Goal: Communication & Community: Share content

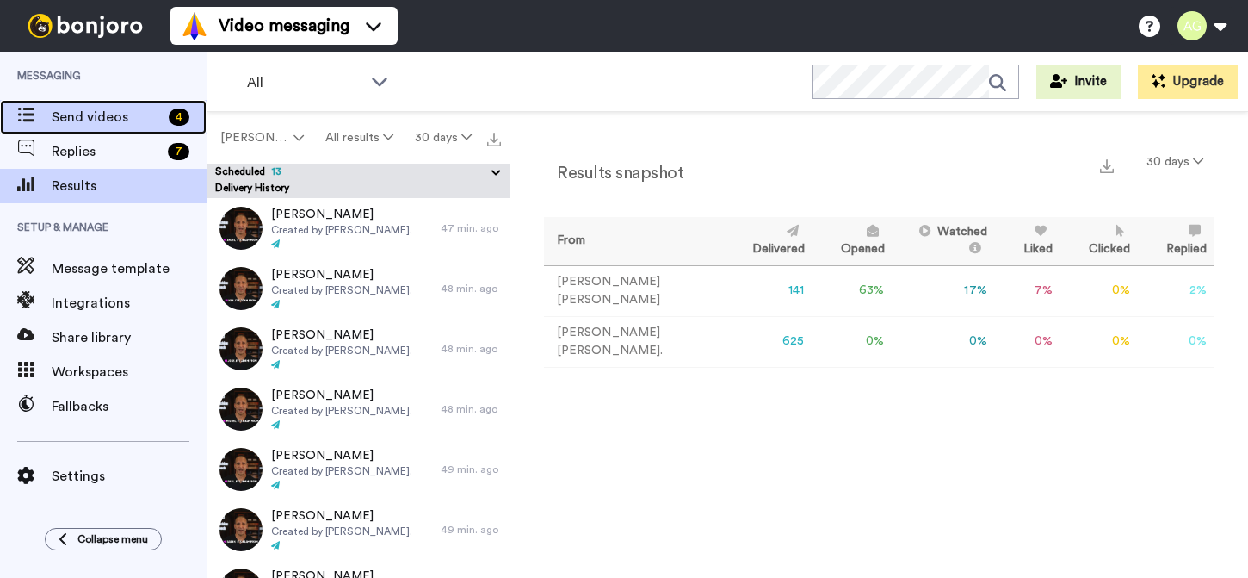
click at [84, 111] on span "Send videos" at bounding box center [107, 117] width 110 height 21
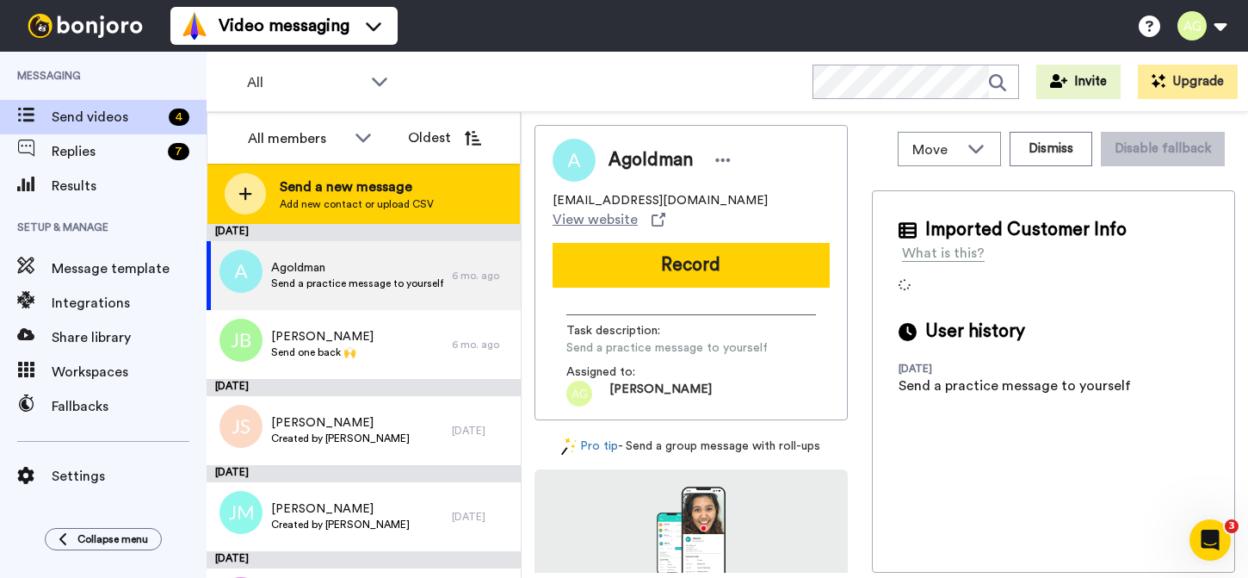
click at [303, 195] on span "Send a new message" at bounding box center [357, 186] width 154 height 21
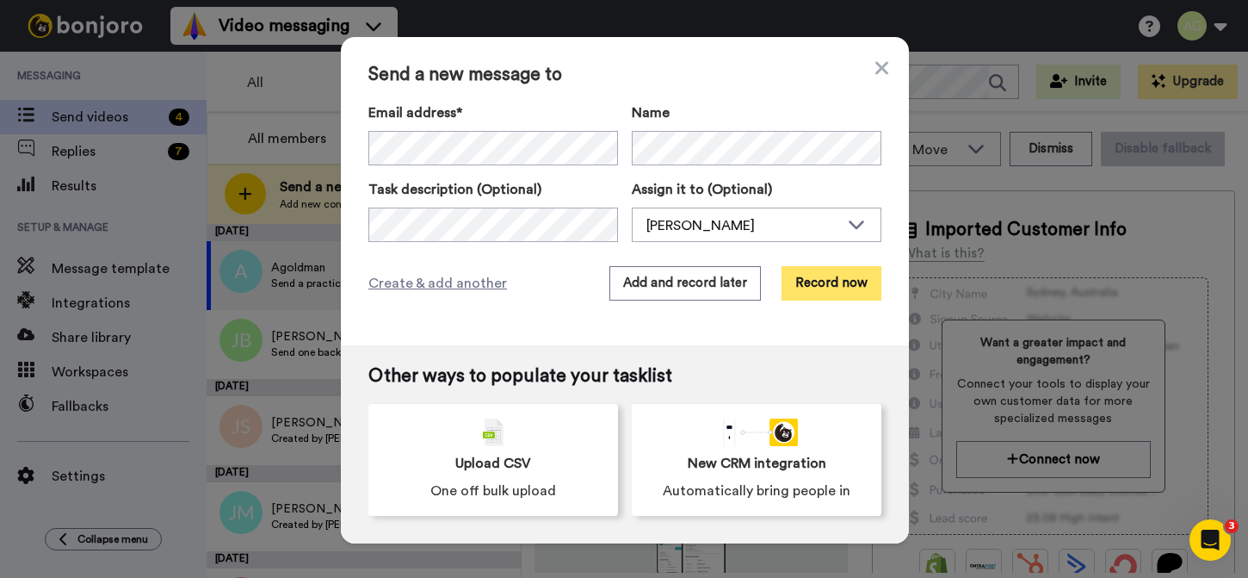
click at [844, 281] on button "Record now" at bounding box center [831, 283] width 100 height 34
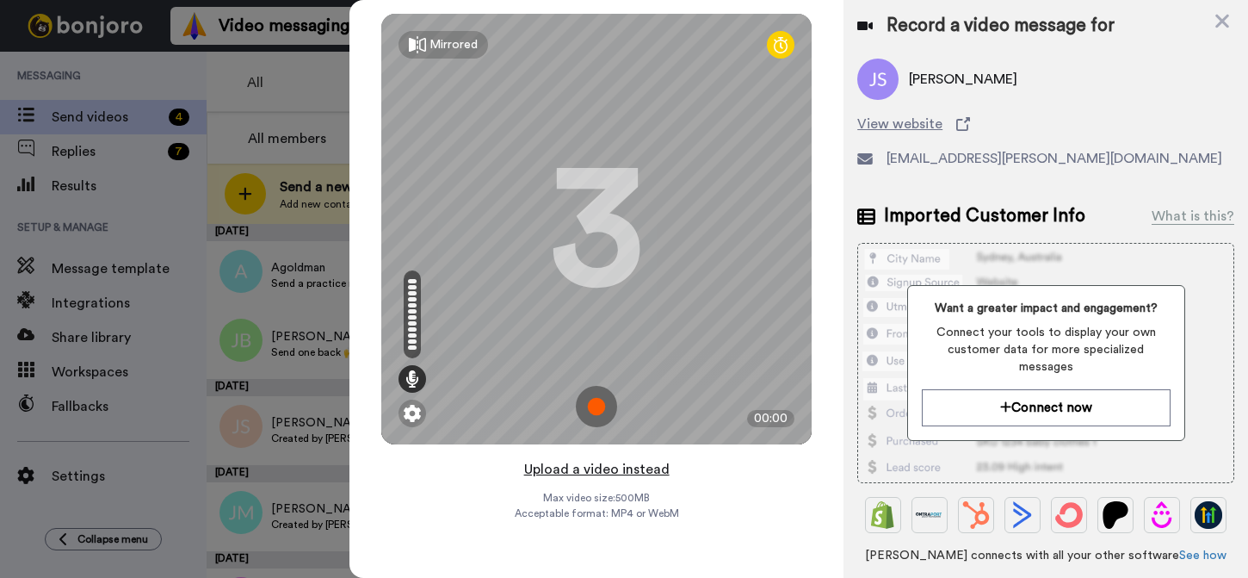
click at [586, 466] on button "Upload a video instead" at bounding box center [597, 469] width 156 height 22
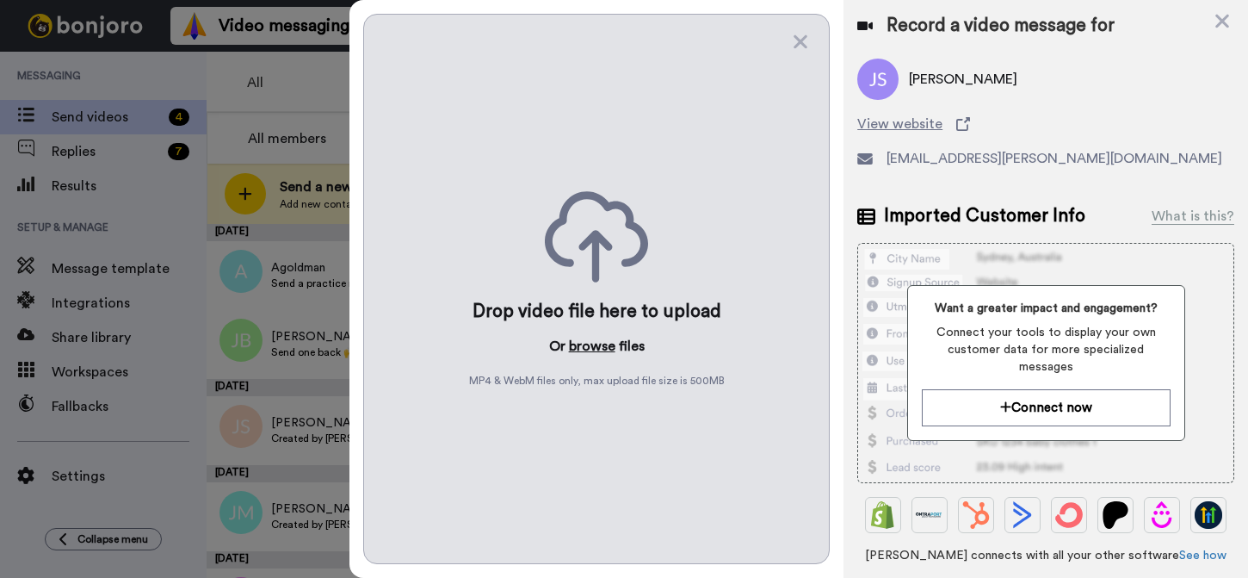
click at [584, 346] on button "browse" at bounding box center [592, 346] width 46 height 21
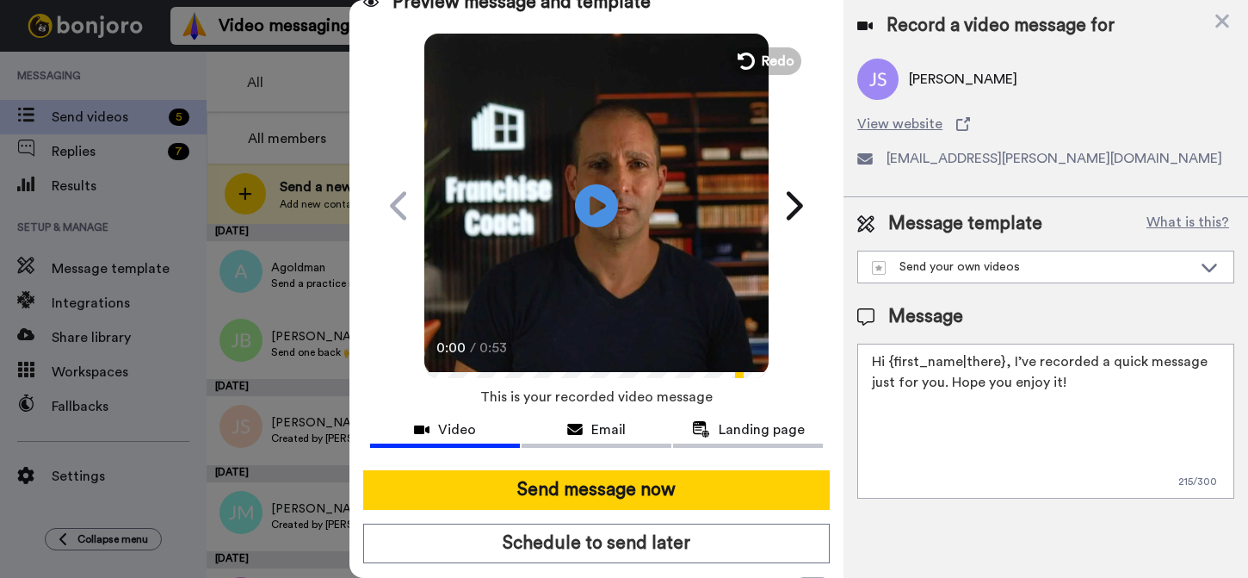
scroll to position [64, 0]
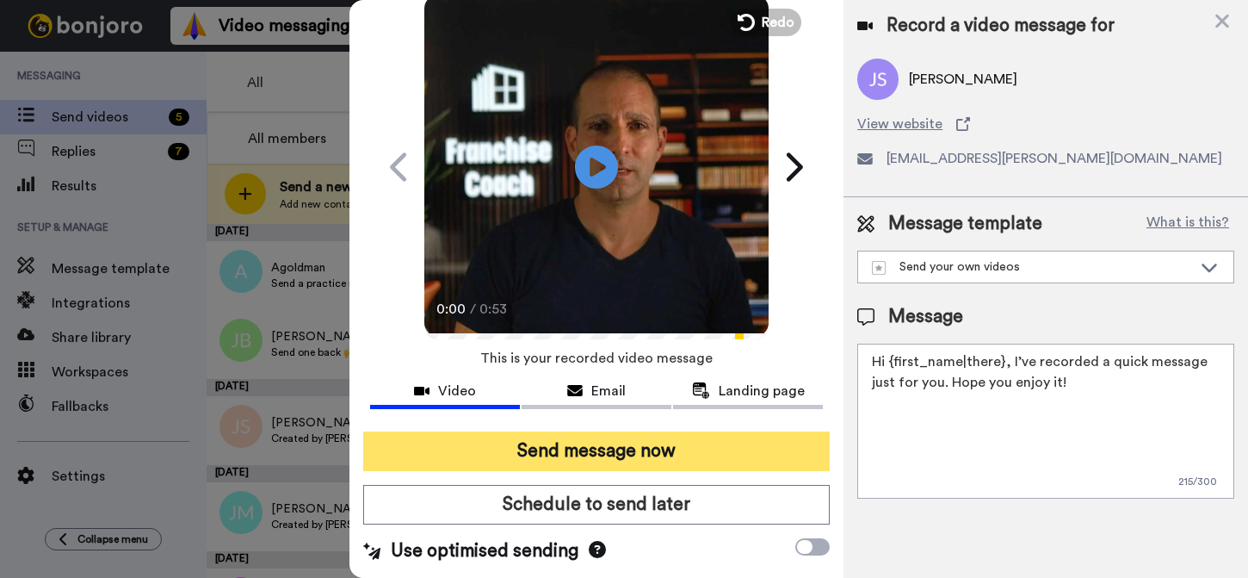
click at [585, 460] on button "Send message now" at bounding box center [596, 451] width 466 height 40
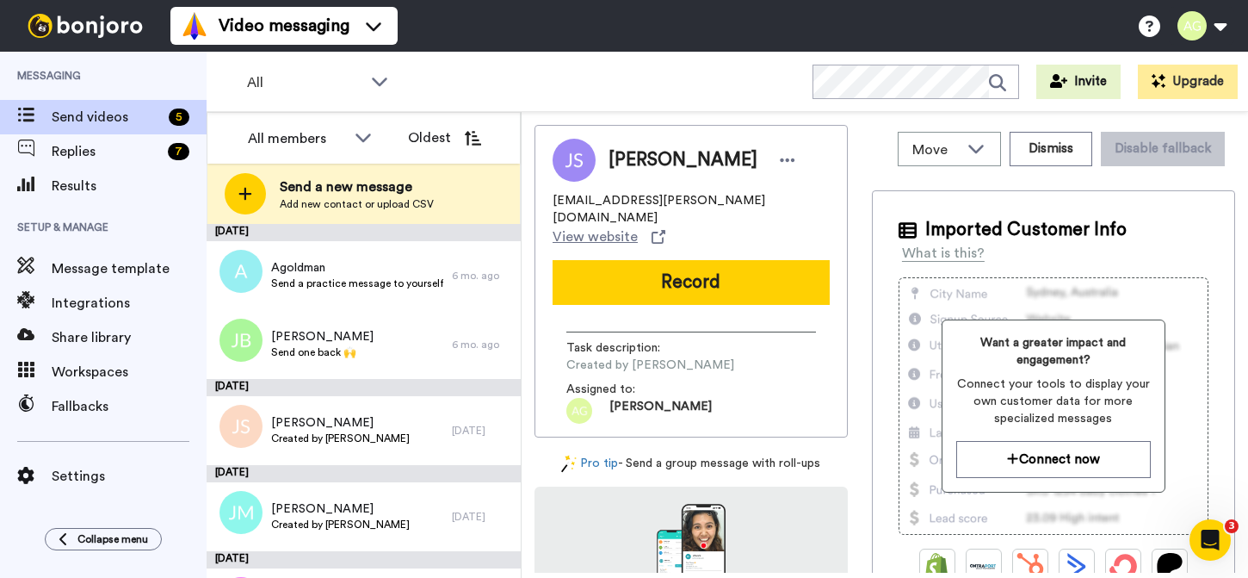
scroll to position [0, 0]
